Goal: Navigation & Orientation: Find specific page/section

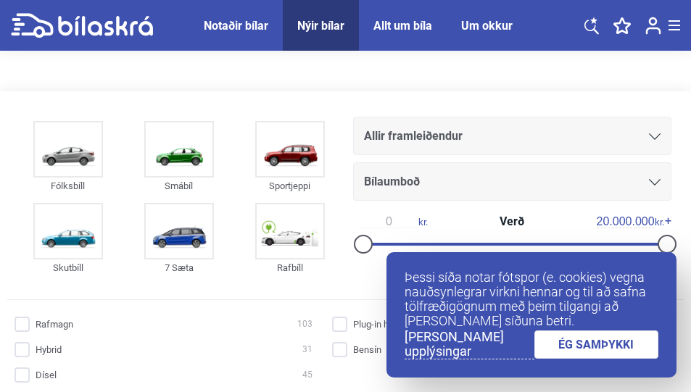
click at [684, 17] on header "Notaðir bílar Nýir bílar Allt um bíla Um okkur Notaðir bílar Nýir bílar Allt um…" at bounding box center [345, 25] width 691 height 51
click at [676, 26] on div at bounding box center [674, 25] width 12 height 10
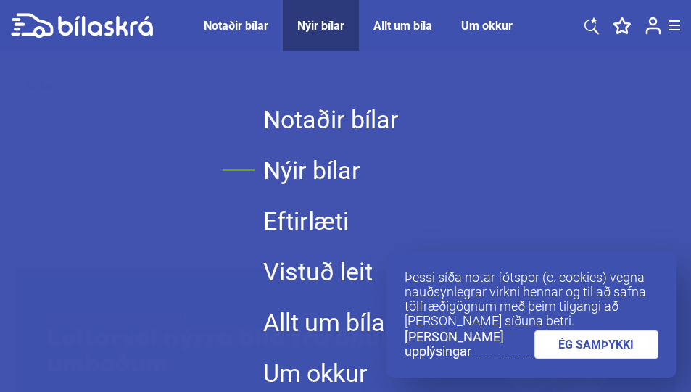
scroll to position [738, 0]
click at [308, 65] on div "Notaðir bílar Nýir bílar Eftirlæti Vistuð leit Allt um bíla Um okkur Innskránin…" at bounding box center [346, 247] width 194 height 392
click at [591, 22] on icon at bounding box center [593, 20] width 7 height 7
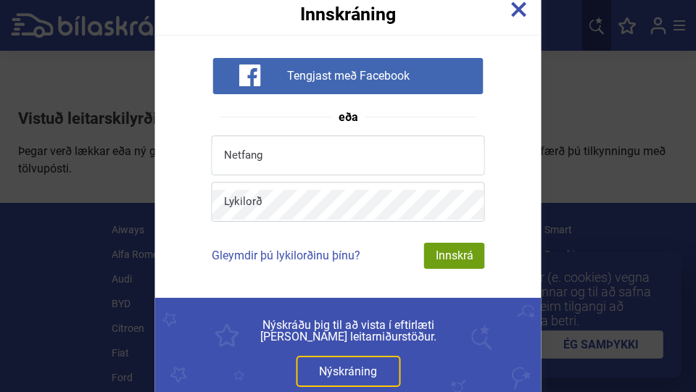
click at [515, 12] on img at bounding box center [519, 9] width 16 height 16
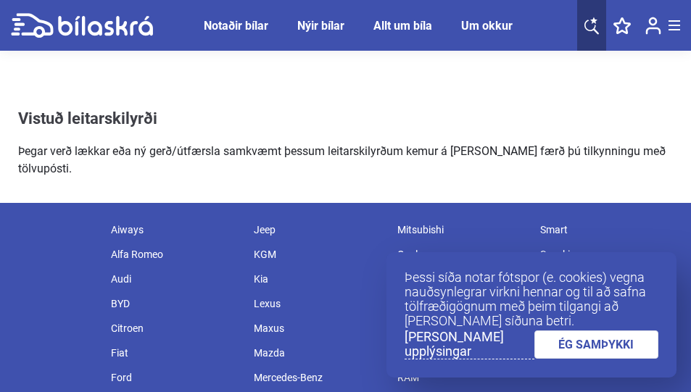
click at [468, 23] on div "Um okkur" at bounding box center [486, 26] width 51 height 14
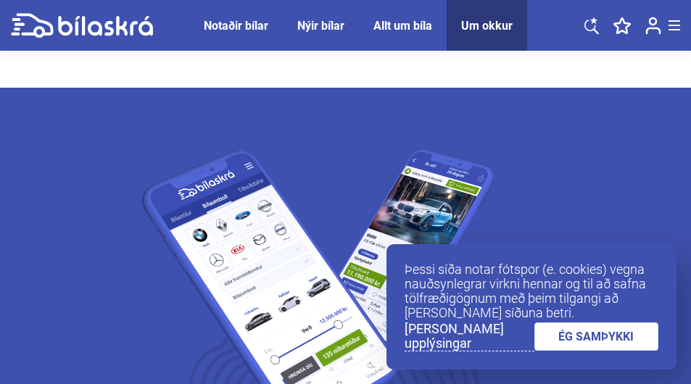
click at [397, 23] on div "Allt um bíla" at bounding box center [402, 26] width 59 height 14
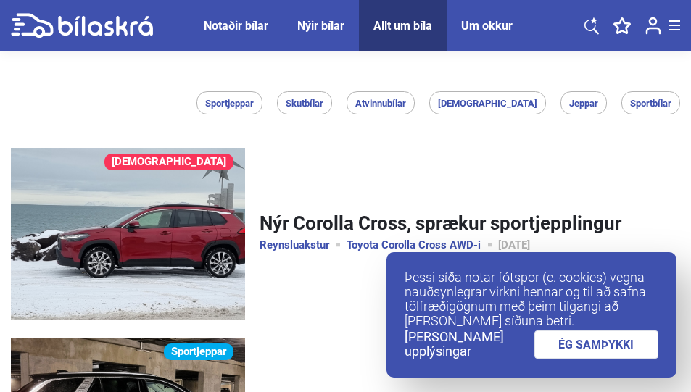
click at [324, 32] on span "Nýir bílar" at bounding box center [321, 25] width 76 height 51
click at [320, 27] on div "Nýir bílar" at bounding box center [320, 26] width 47 height 14
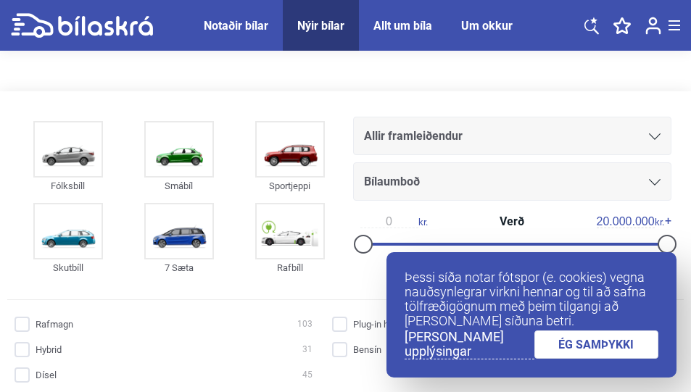
click at [251, 30] on div "Notaðir bílar" at bounding box center [236, 26] width 65 height 14
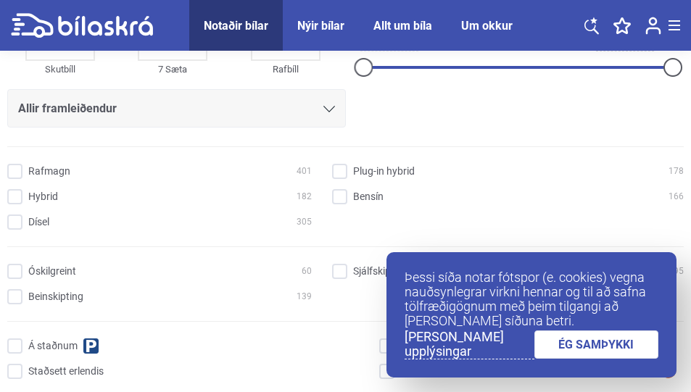
scroll to position [212, 0]
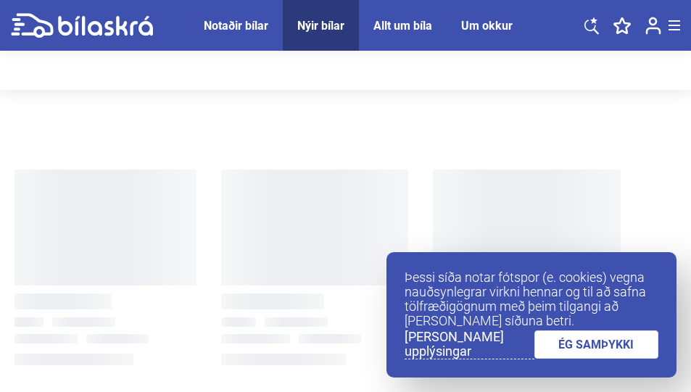
scroll to position [720, 0]
